Goal: Transaction & Acquisition: Purchase product/service

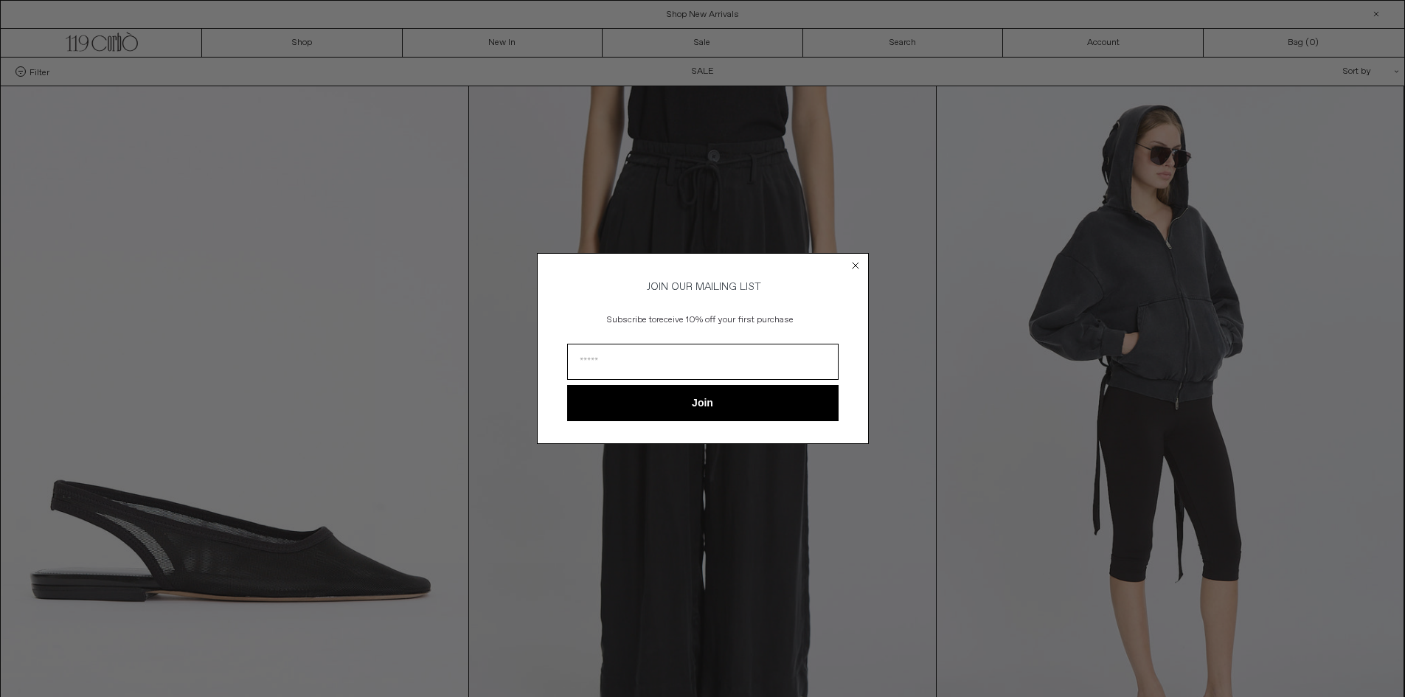
click at [851, 265] on circle "Close dialog" at bounding box center [855, 266] width 14 height 14
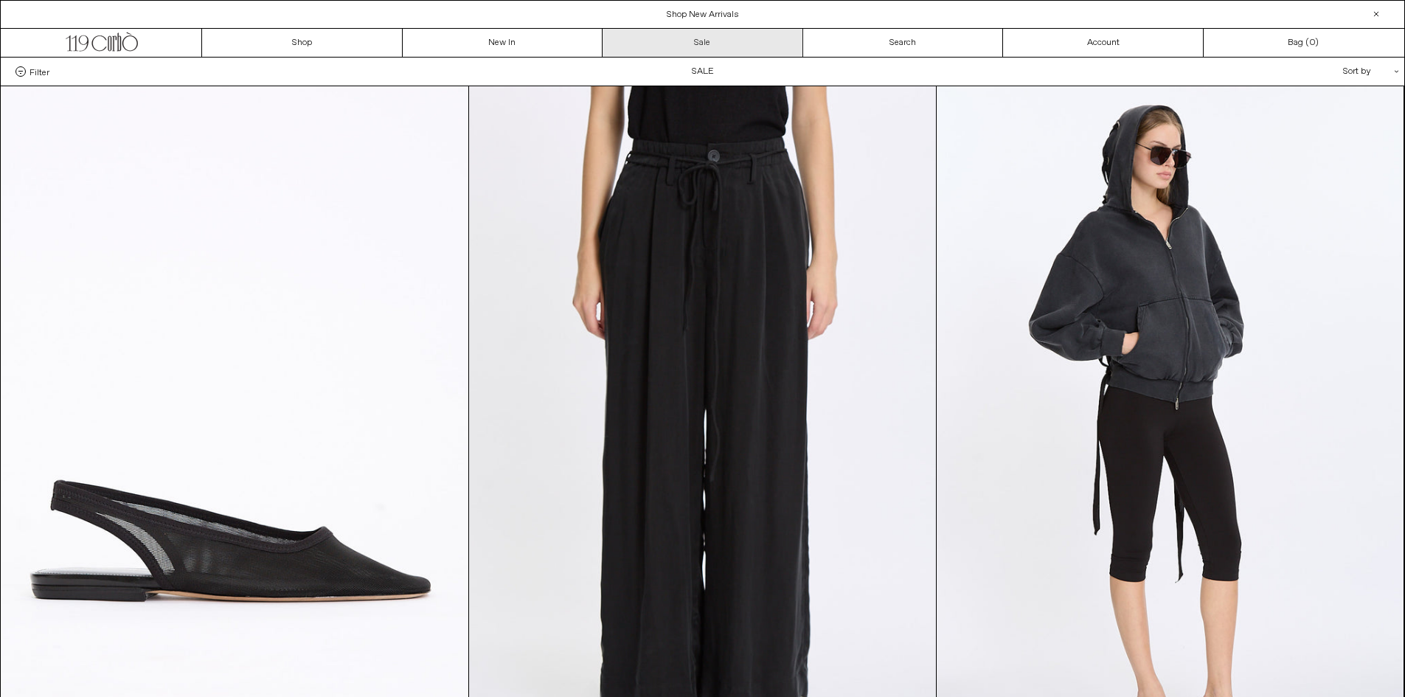
click at [693, 47] on link "Sale" at bounding box center [703, 43] width 201 height 28
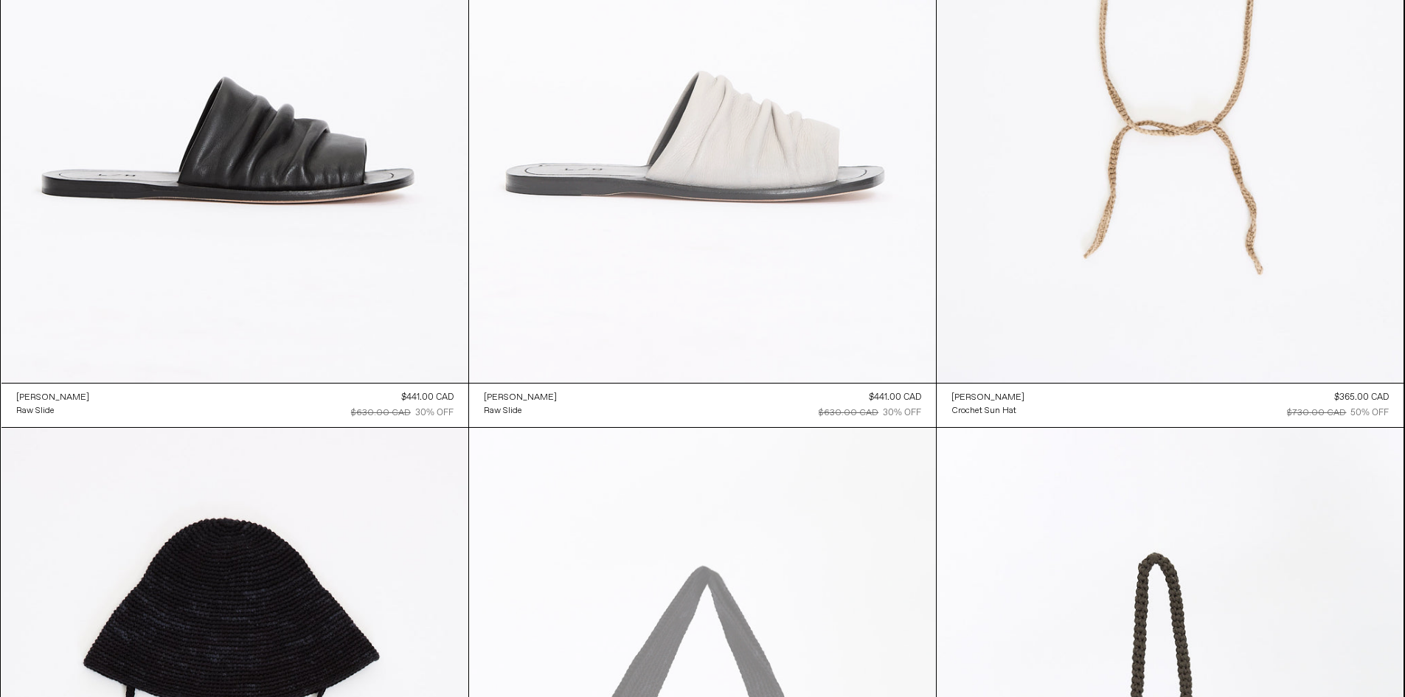
scroll to position [1918, 0]
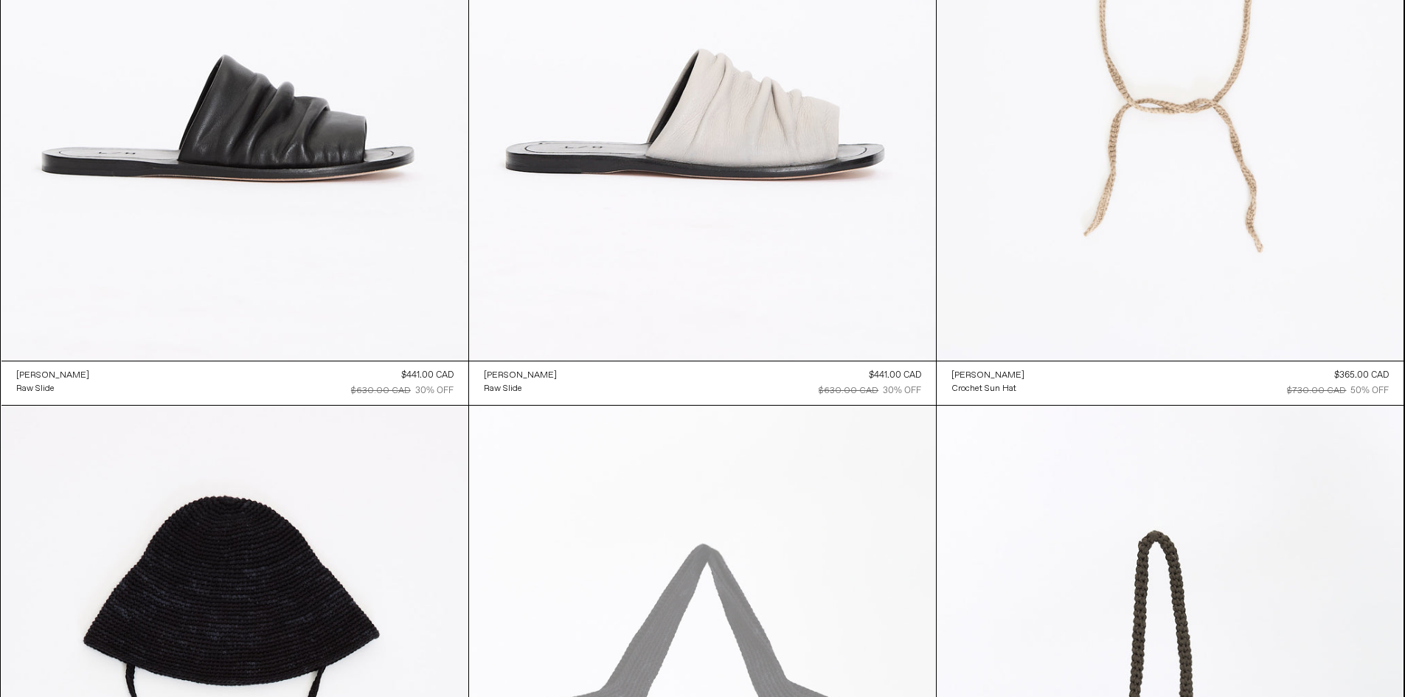
click at [1144, 55] on at bounding box center [1170, 10] width 467 height 701
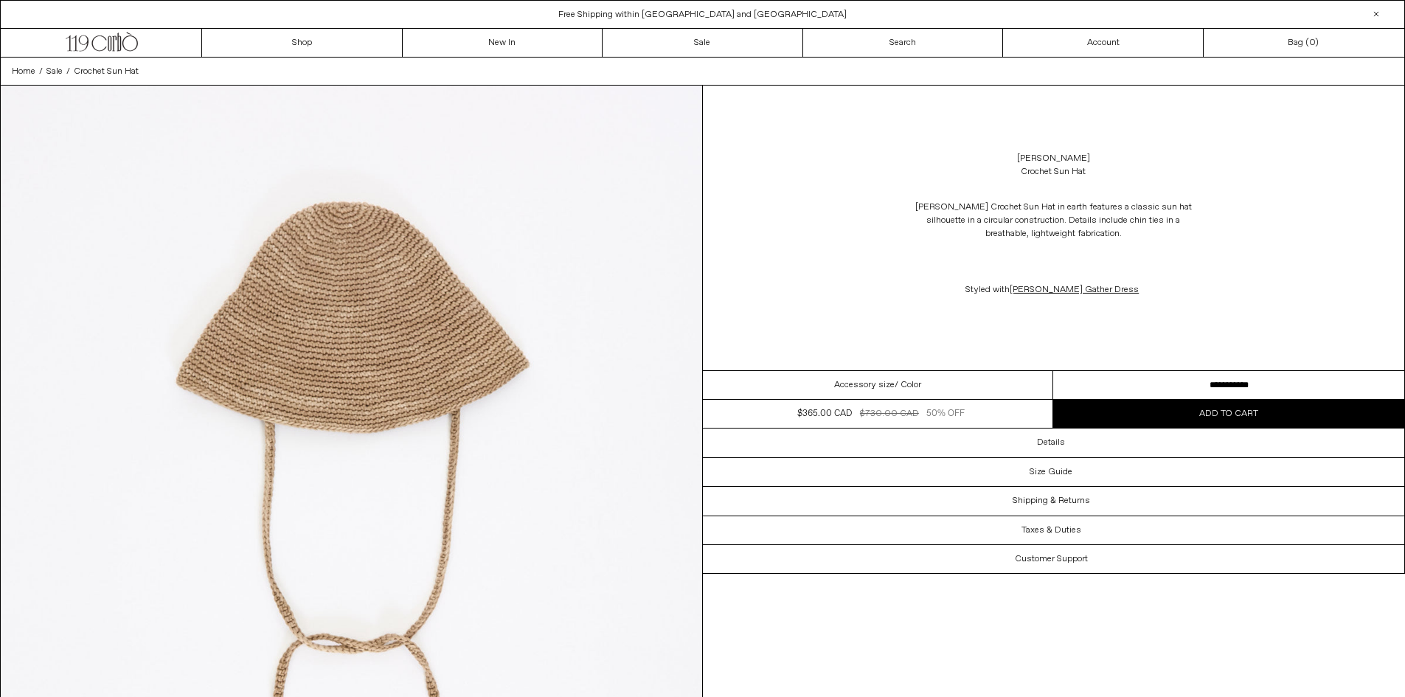
click at [958, 376] on div "Accessory size / Color" at bounding box center [878, 385] width 351 height 29
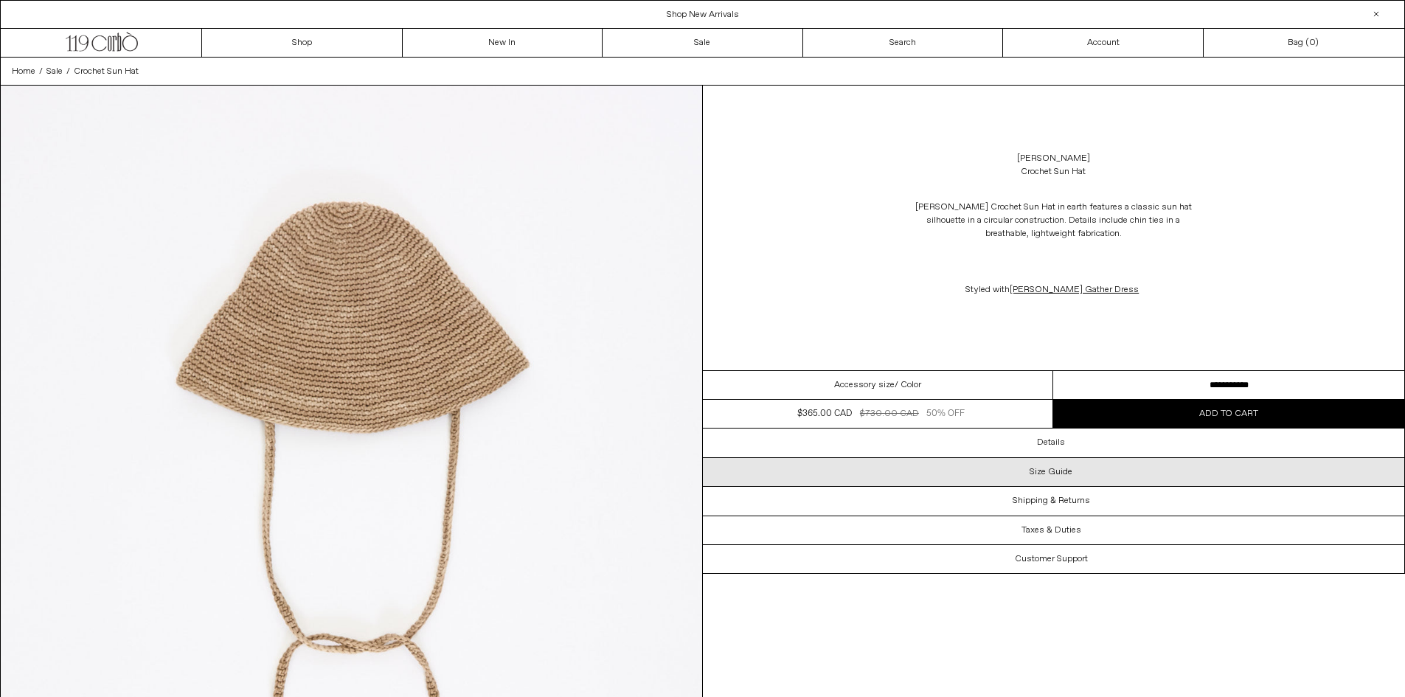
click at [1069, 470] on h3 "Size Guide" at bounding box center [1051, 472] width 43 height 10
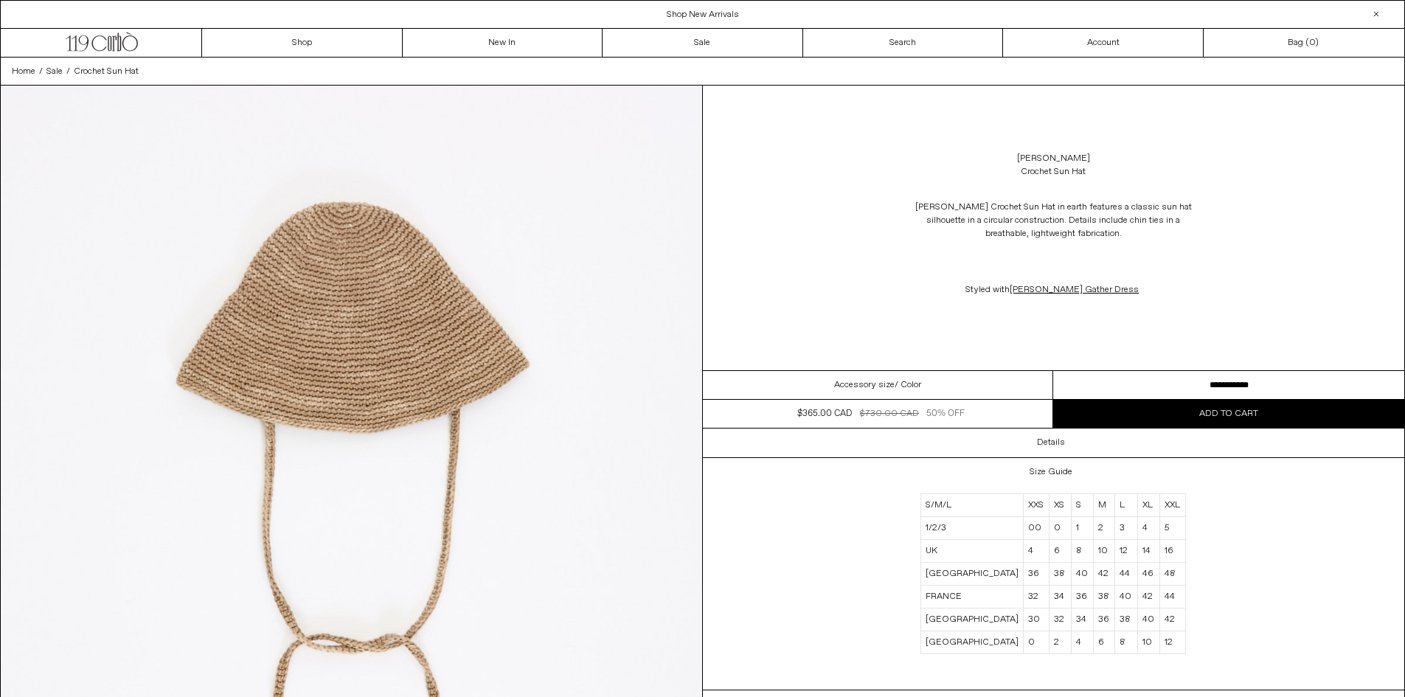
click at [1186, 413] on button "Add to cart" at bounding box center [1229, 414] width 351 height 28
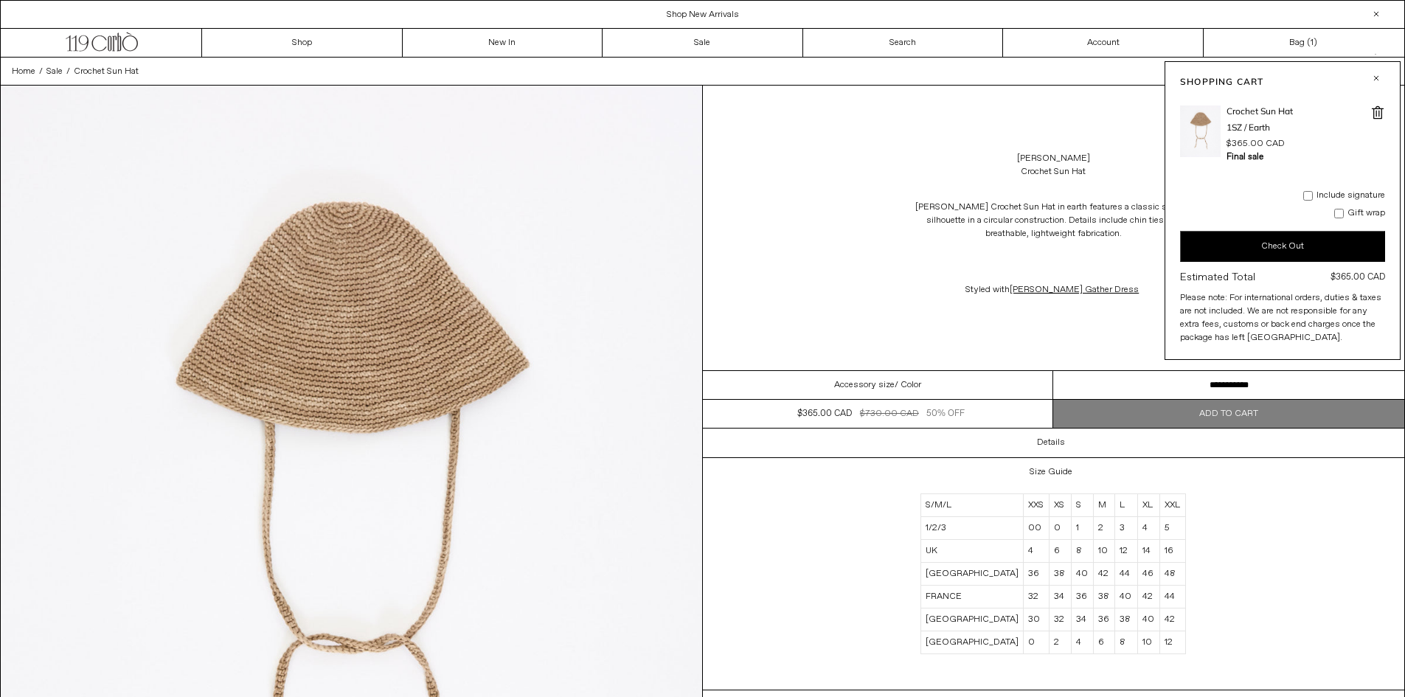
click at [1376, 77] on button "button" at bounding box center [1377, 78] width 18 height 18
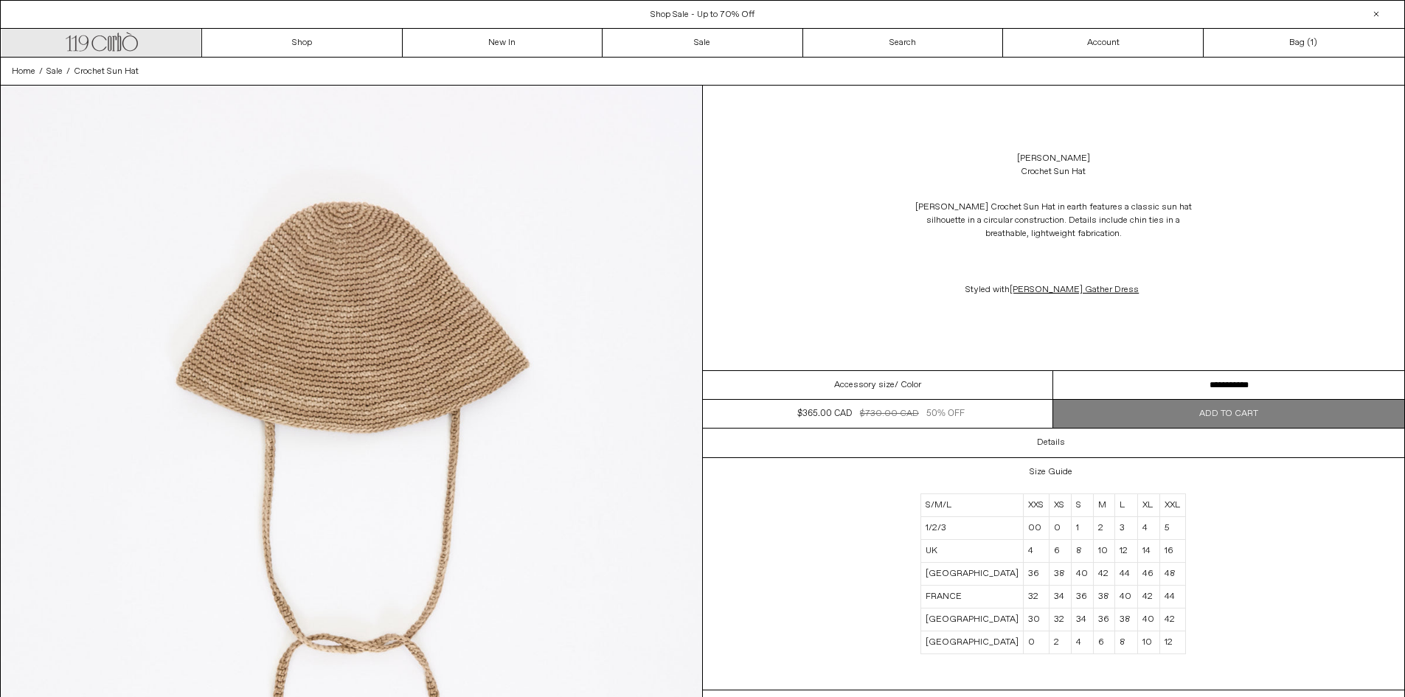
click at [104, 48] on icon ".cls-1, .cls-2 { fill: #231f20; stroke: #231f20; stroke-miterlimit: 10; stroke-…" at bounding box center [102, 40] width 72 height 21
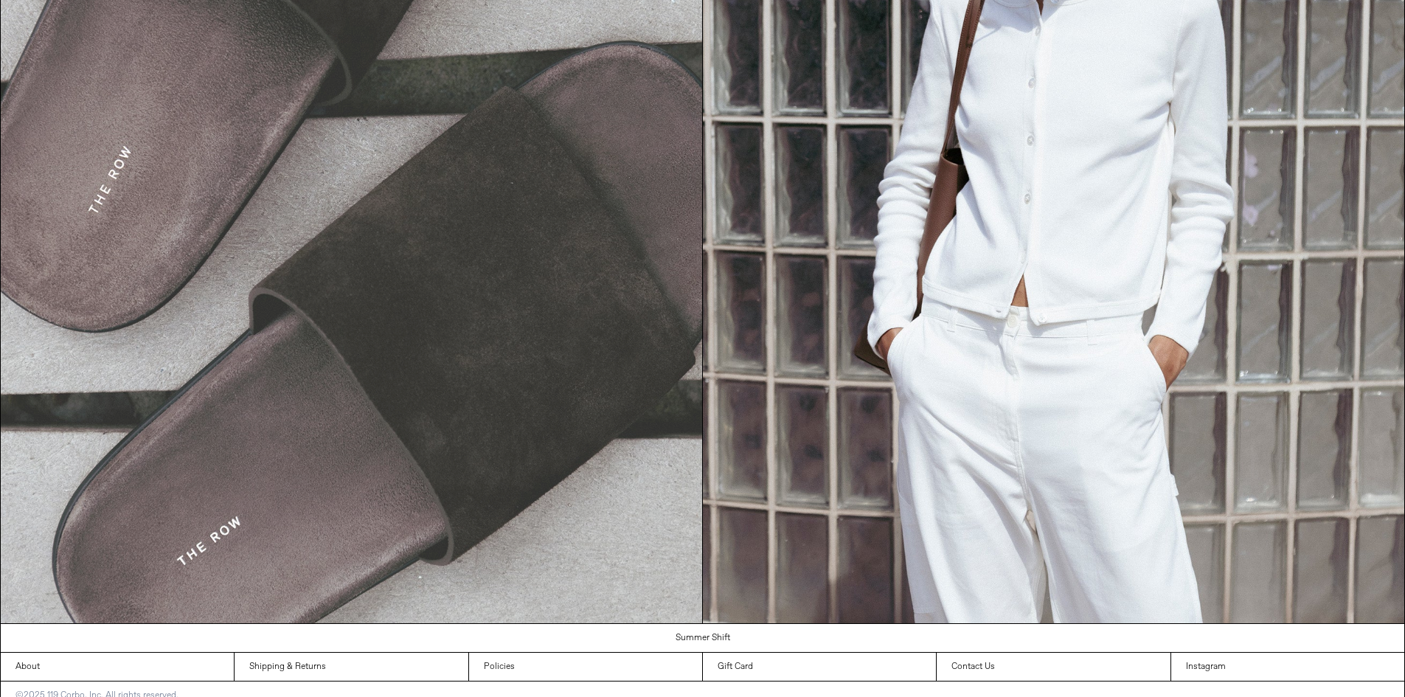
scroll to position [2176, 0]
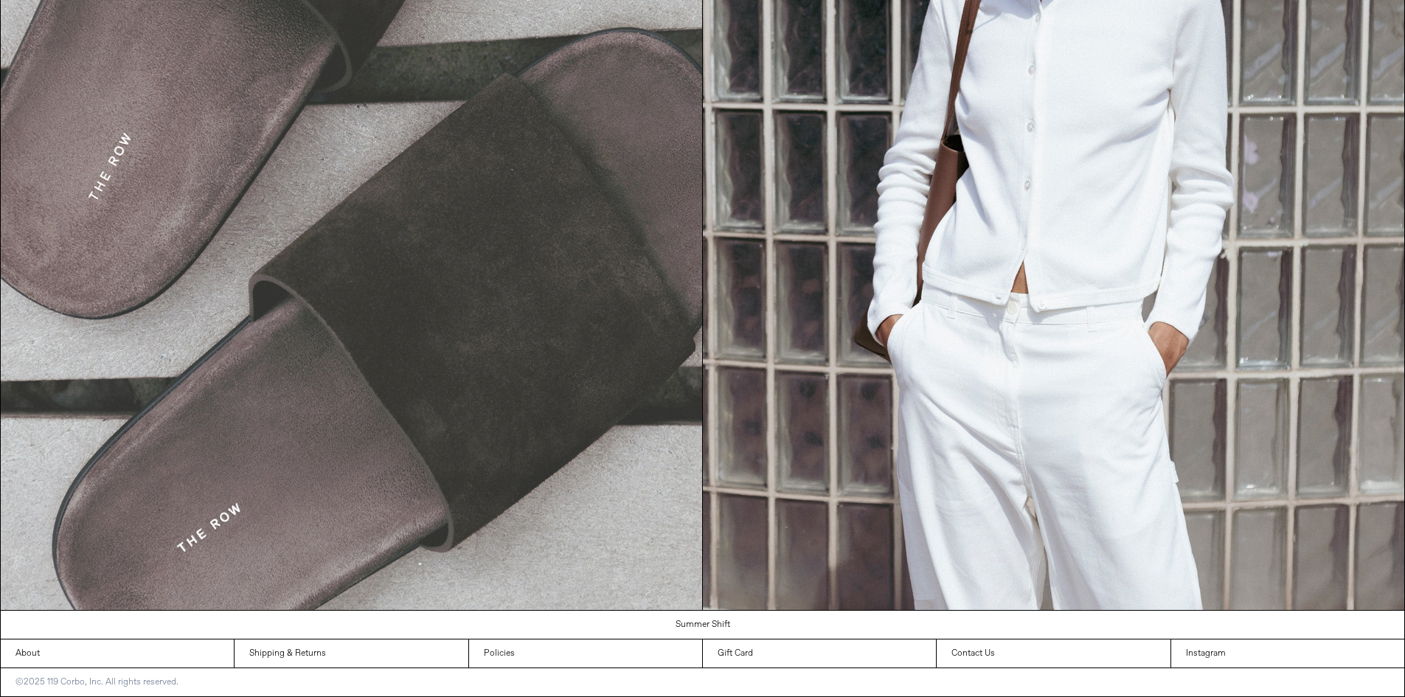
click at [418, 311] on img at bounding box center [352, 170] width 702 height 882
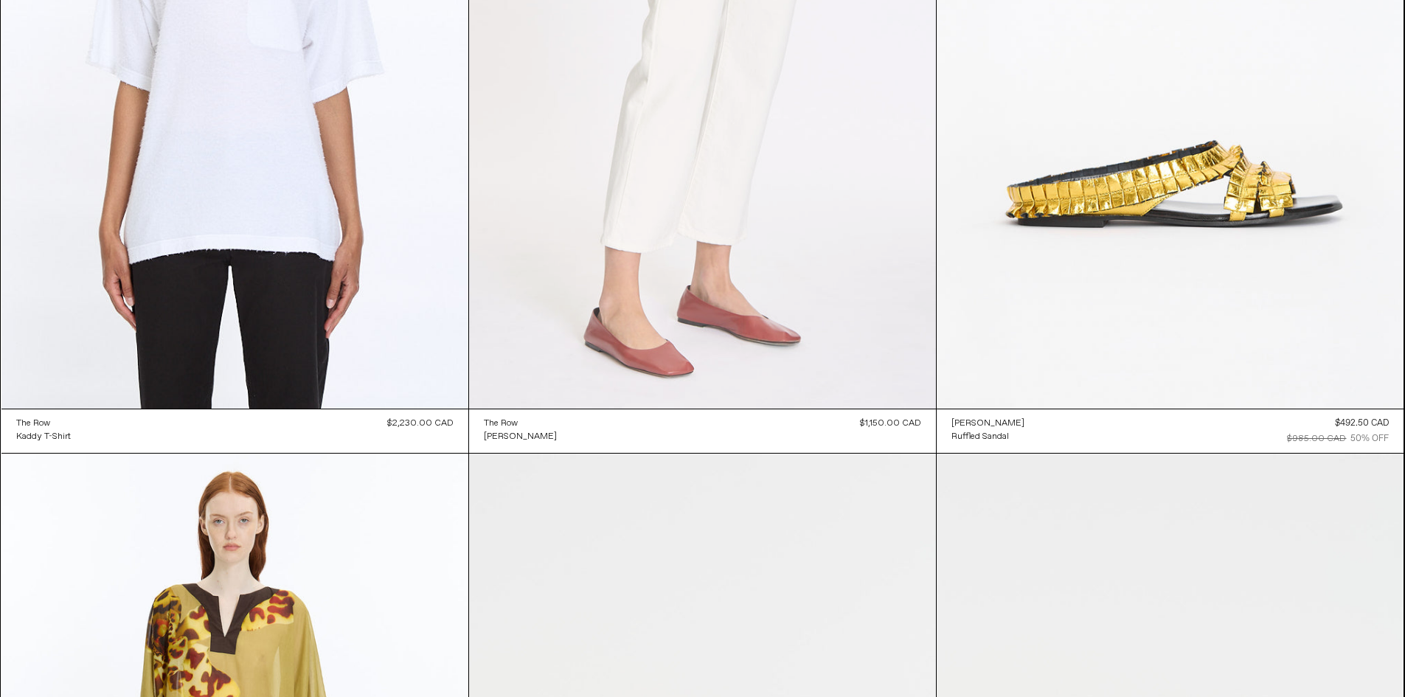
scroll to position [4869, 0]
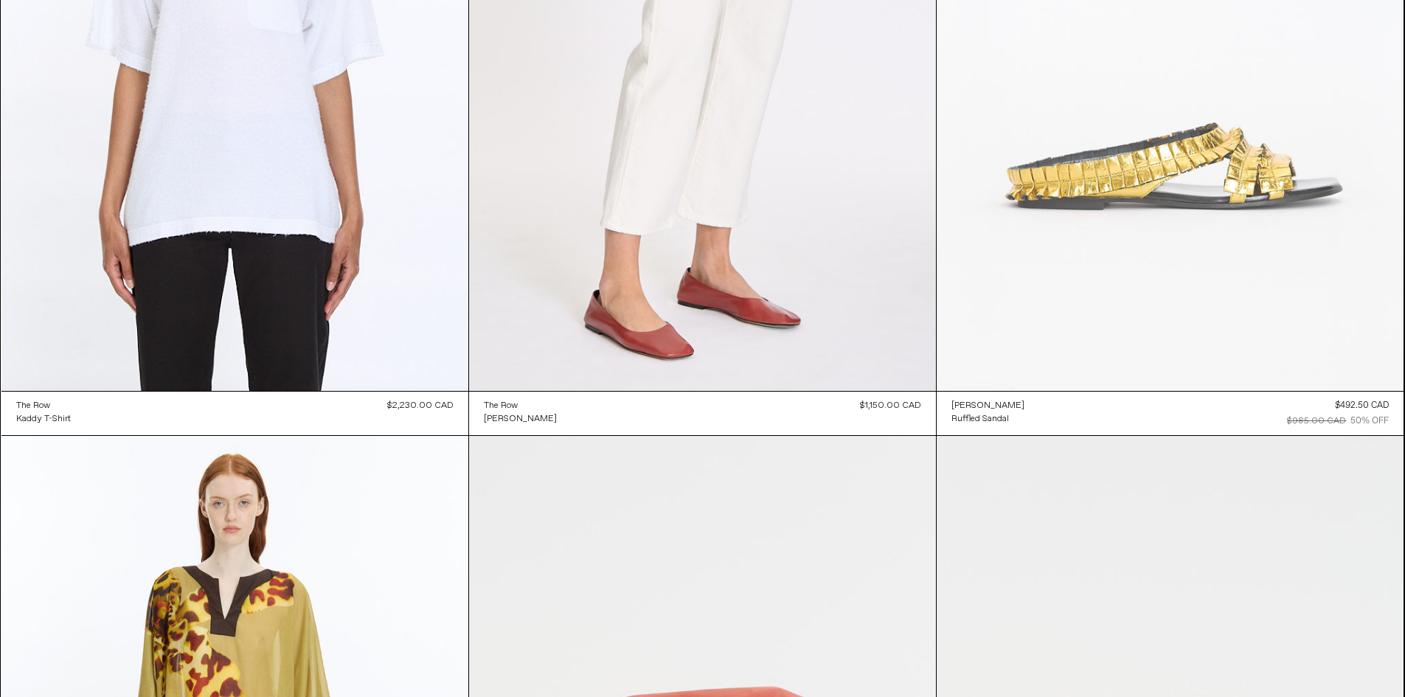
click at [1106, 171] on at bounding box center [1170, 40] width 467 height 701
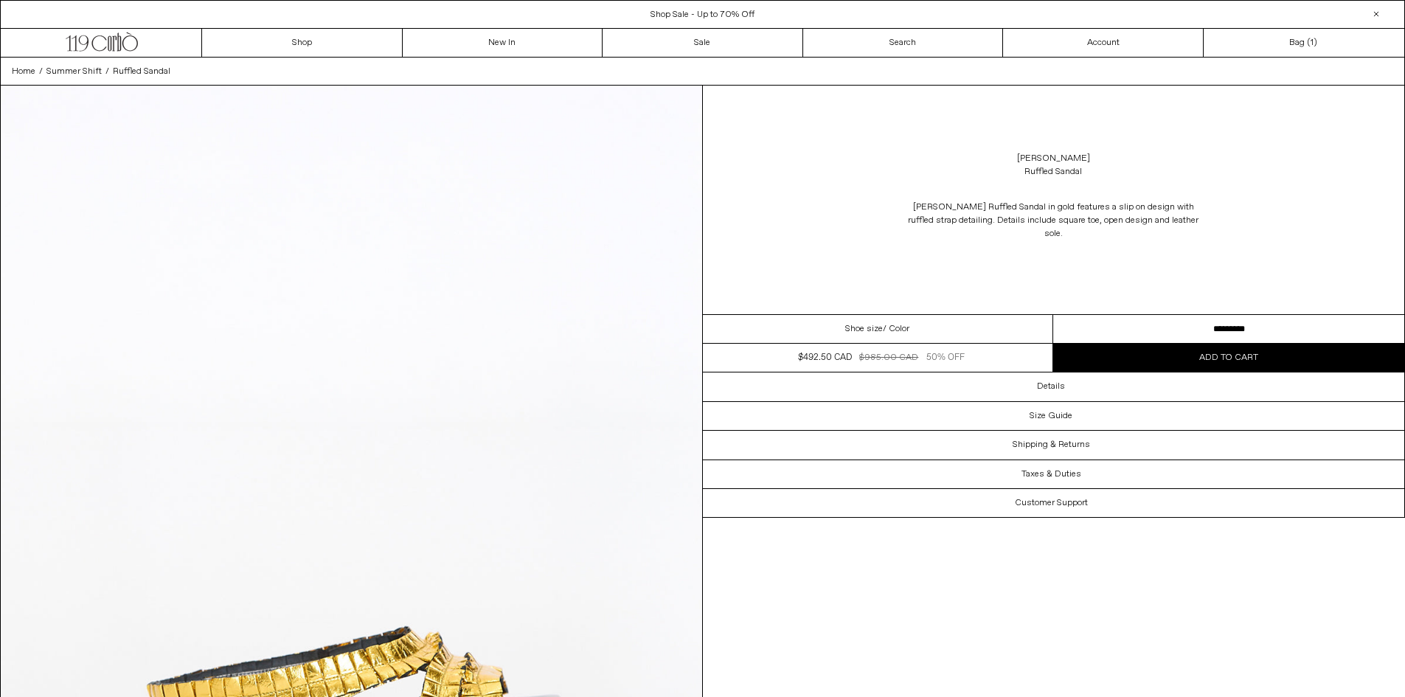
click at [916, 322] on div "Shoe size / Color" at bounding box center [878, 329] width 351 height 29
click at [1222, 326] on select "**********" at bounding box center [1229, 329] width 351 height 29
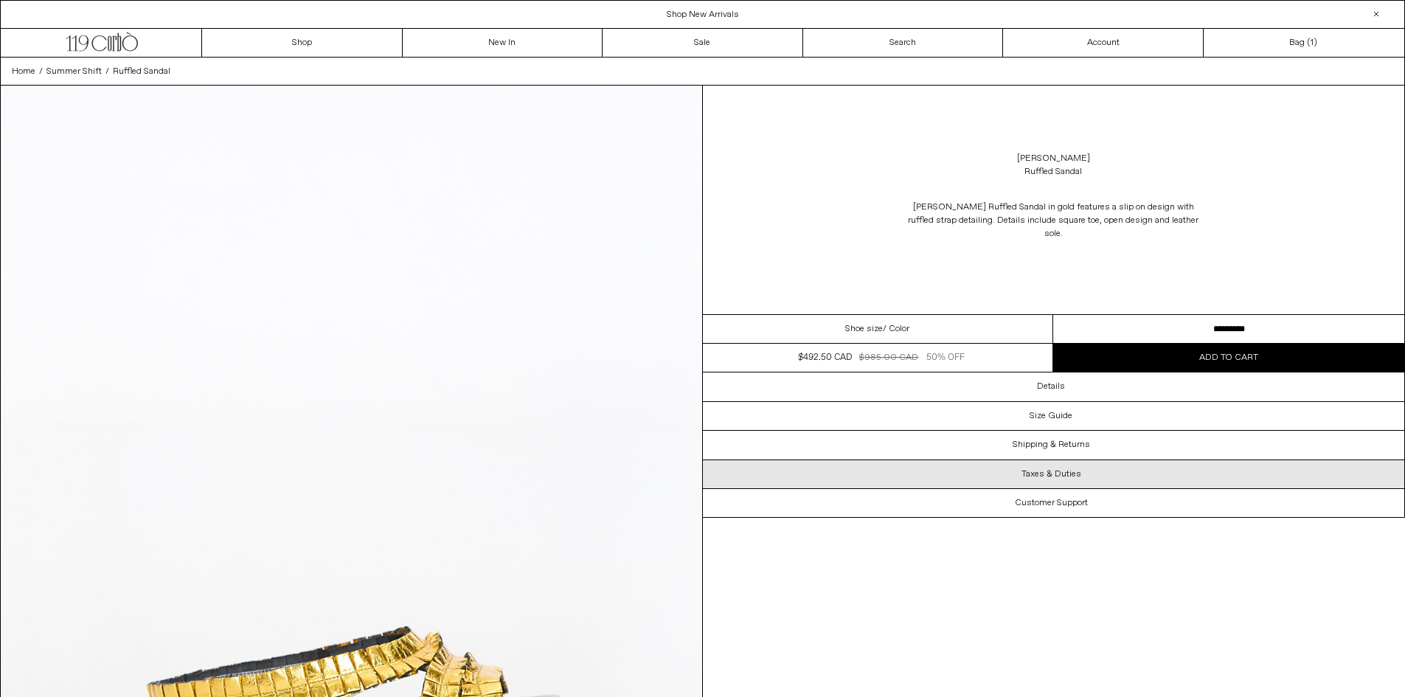
select select "**********"
click at [1054, 315] on select "**********" at bounding box center [1229, 329] width 351 height 29
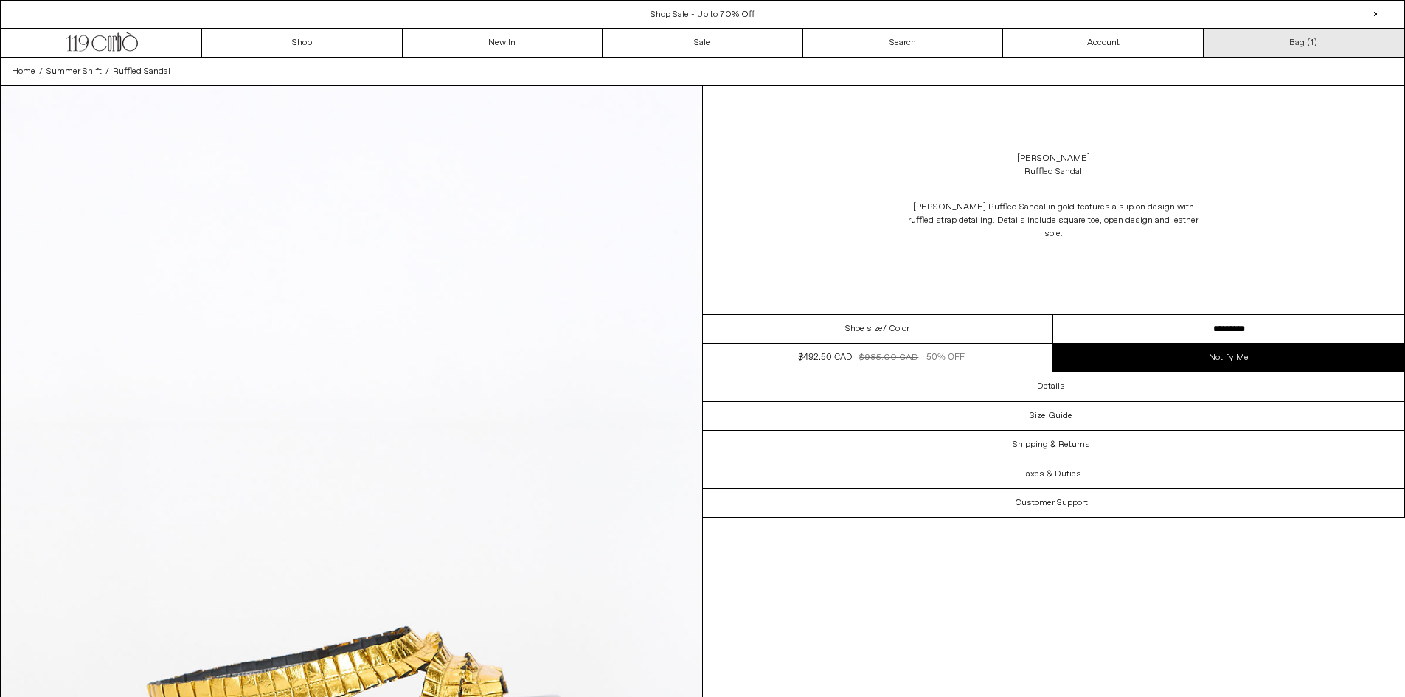
click at [1301, 45] on link "Bag ( 1 )" at bounding box center [1304, 43] width 201 height 28
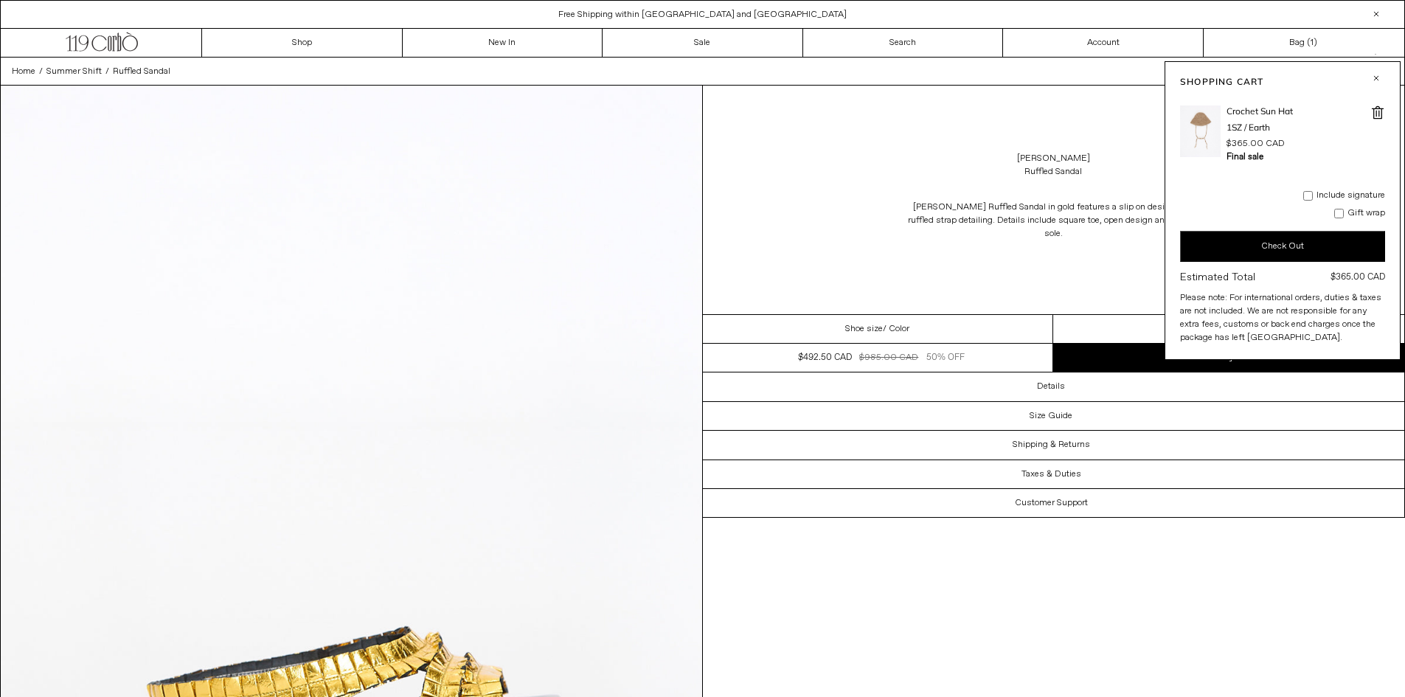
click at [1380, 112] on span at bounding box center [1378, 112] width 15 height 15
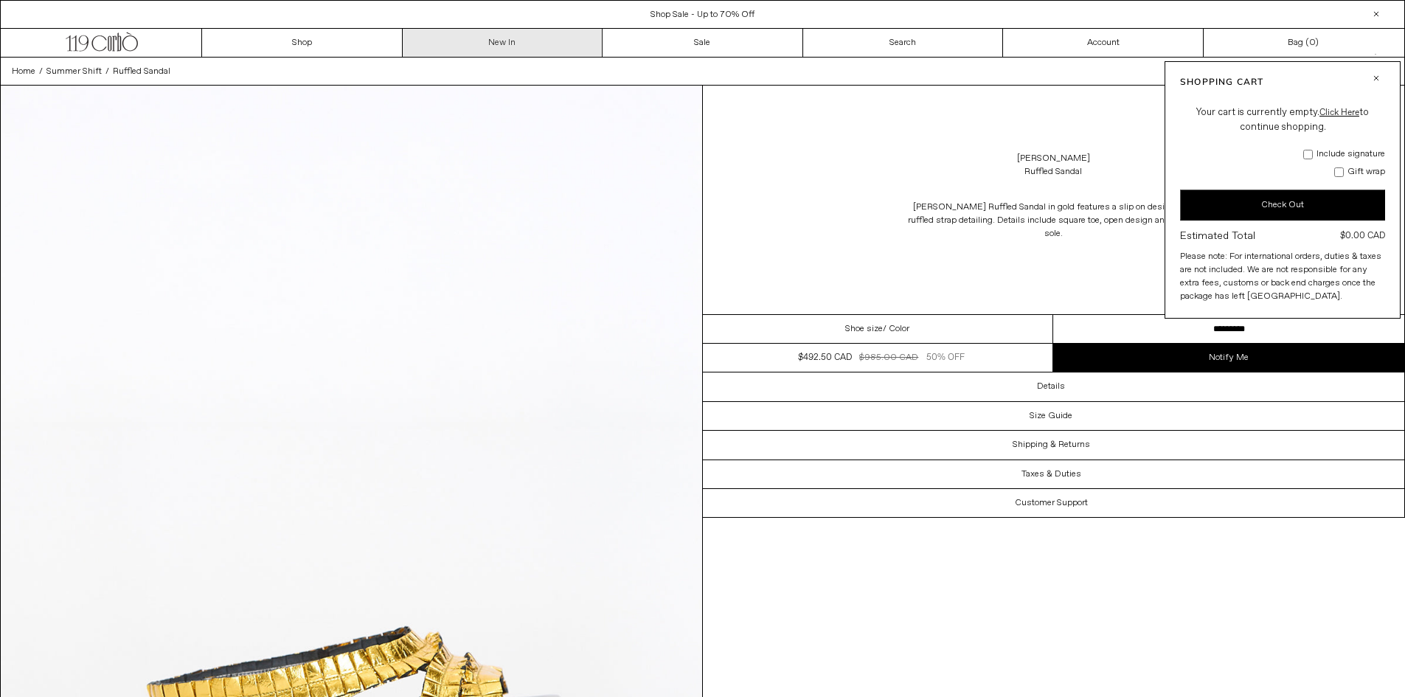
click at [491, 43] on link "New In" at bounding box center [503, 43] width 201 height 28
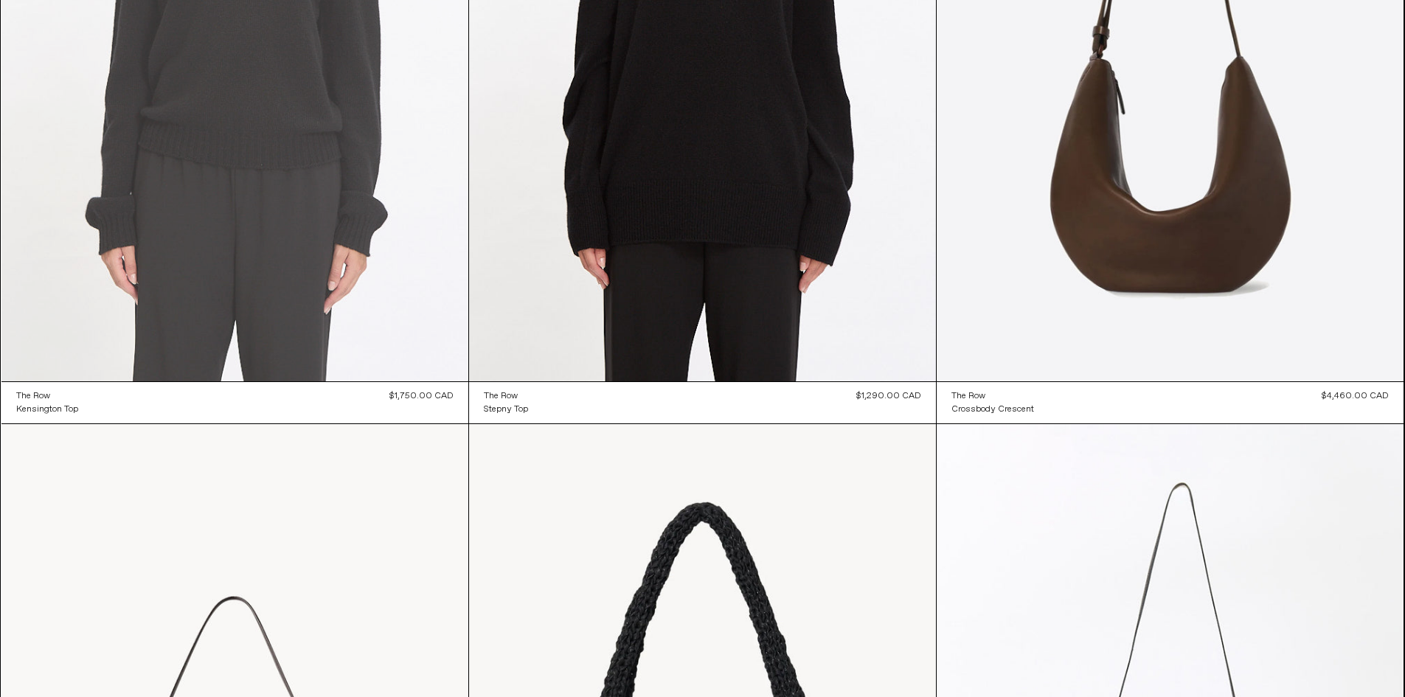
scroll to position [5720, 0]
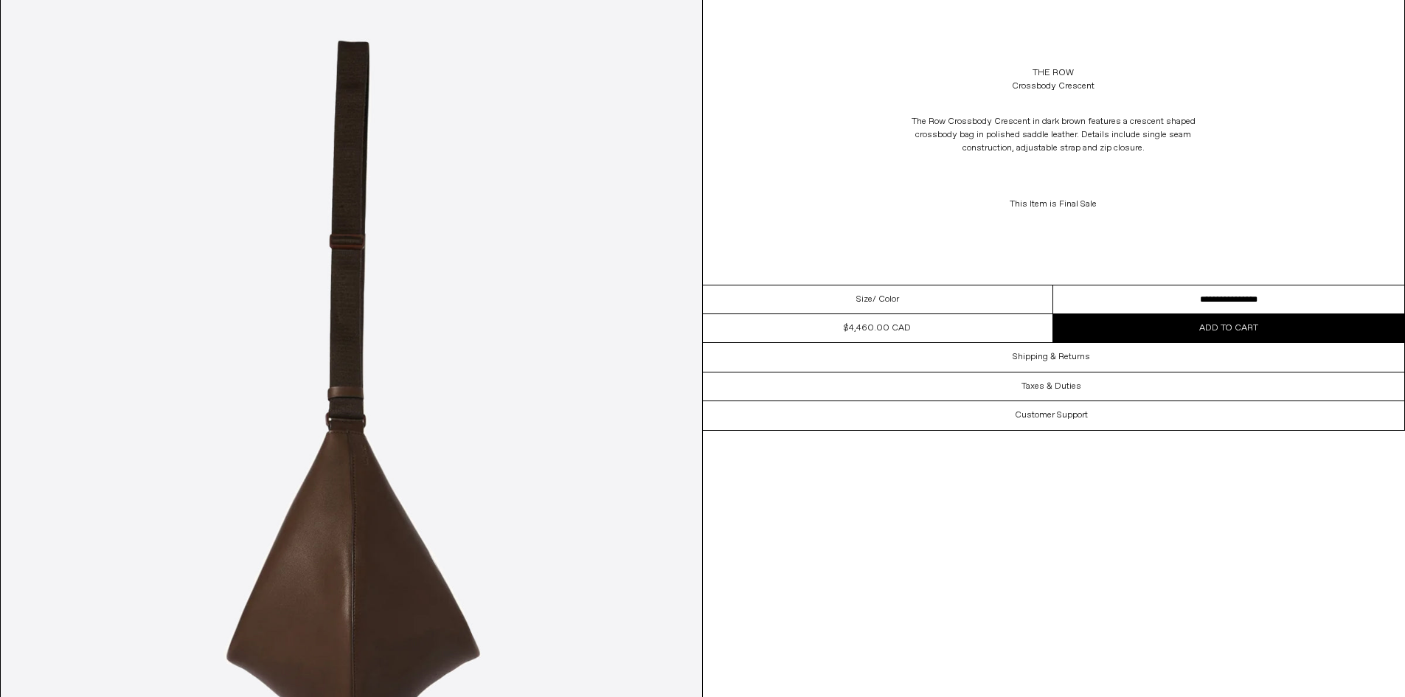
scroll to position [2066, 0]
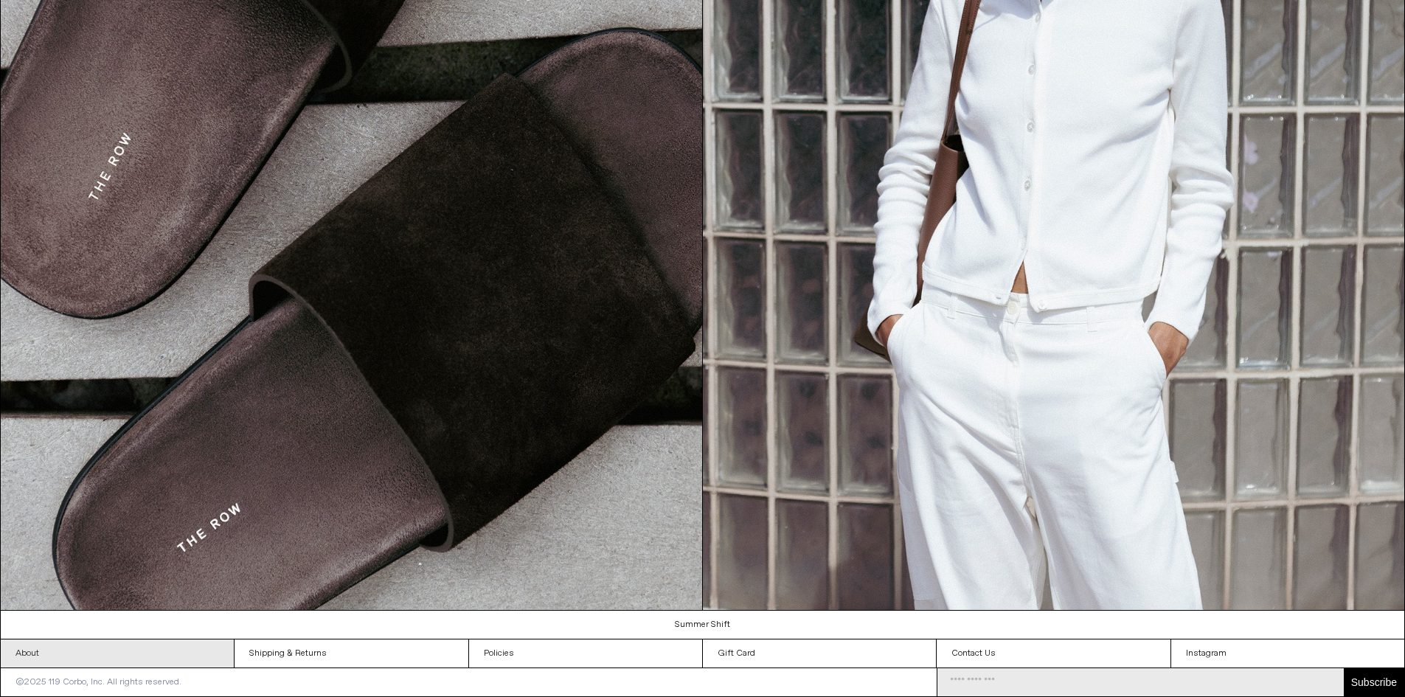
click at [108, 658] on link "About" at bounding box center [117, 654] width 233 height 28
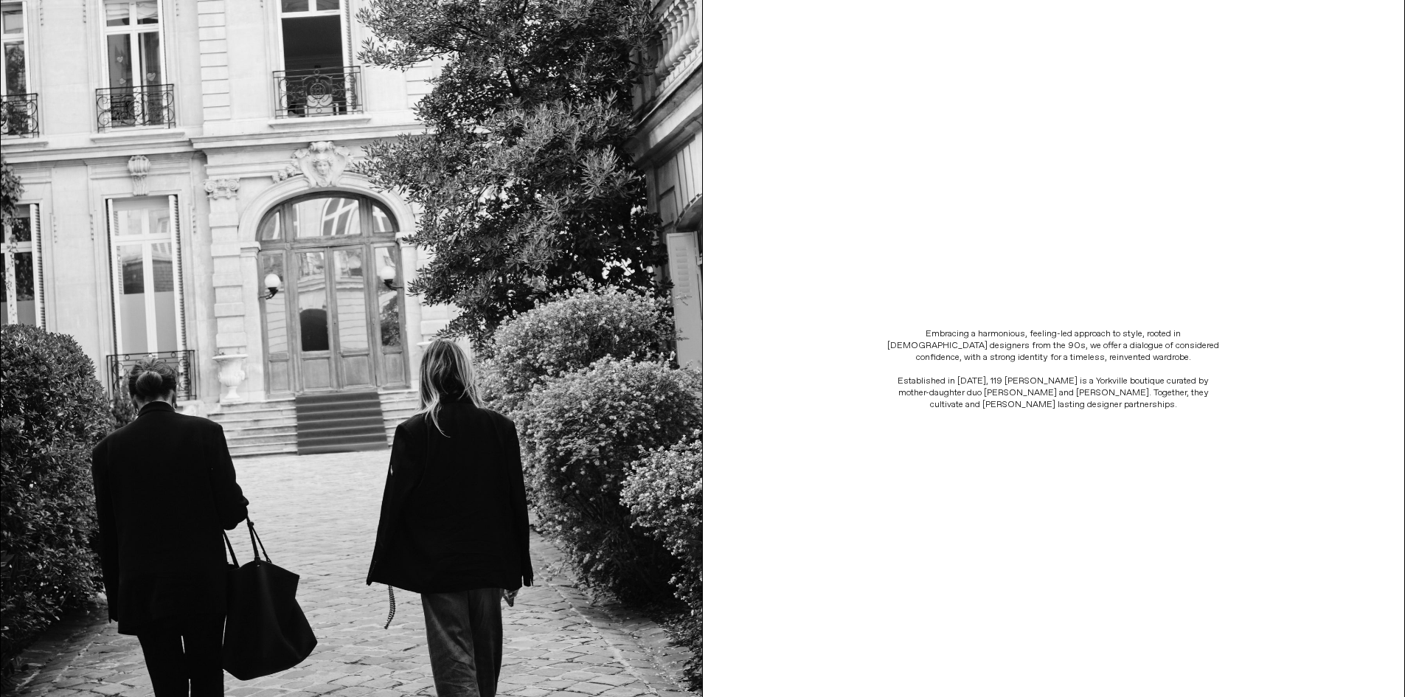
scroll to position [221, 0]
